Goal: Information Seeking & Learning: Learn about a topic

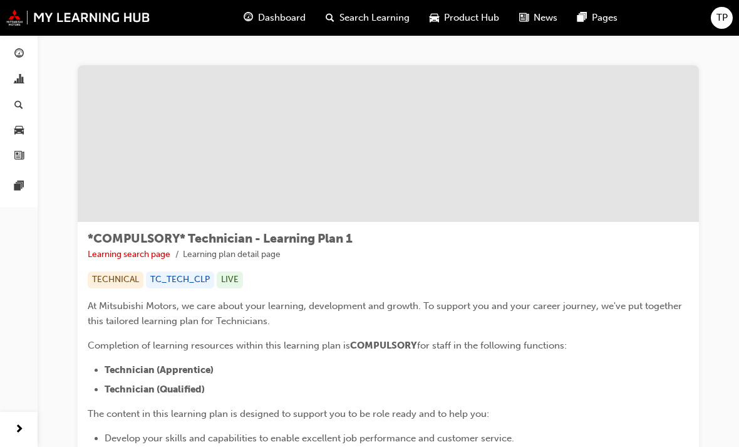
click at [294, 19] on span "Dashboard" at bounding box center [282, 18] width 48 height 14
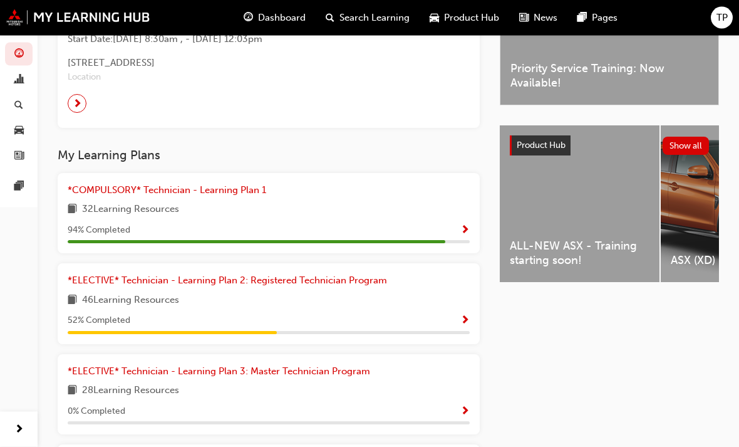
scroll to position [420, 0]
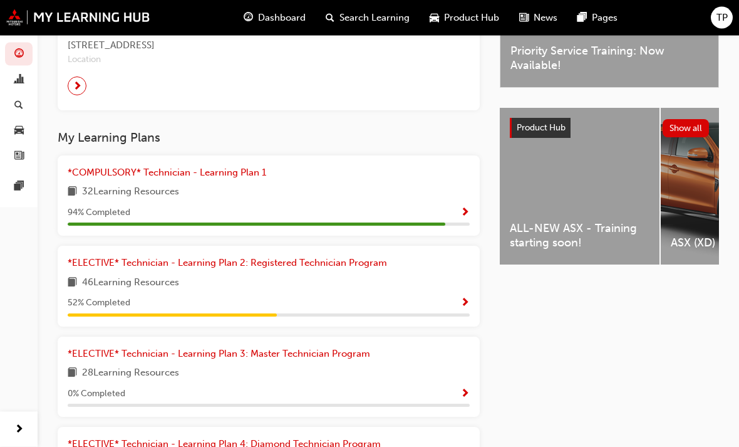
click at [467, 299] on span "Show Progress" at bounding box center [464, 303] width 9 height 11
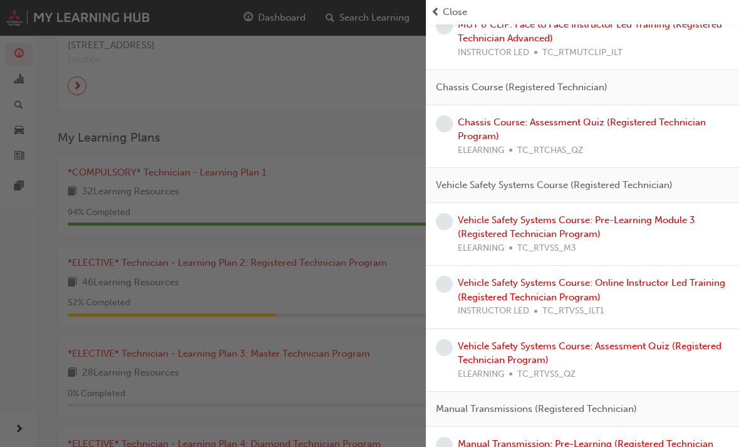
scroll to position [585, 0]
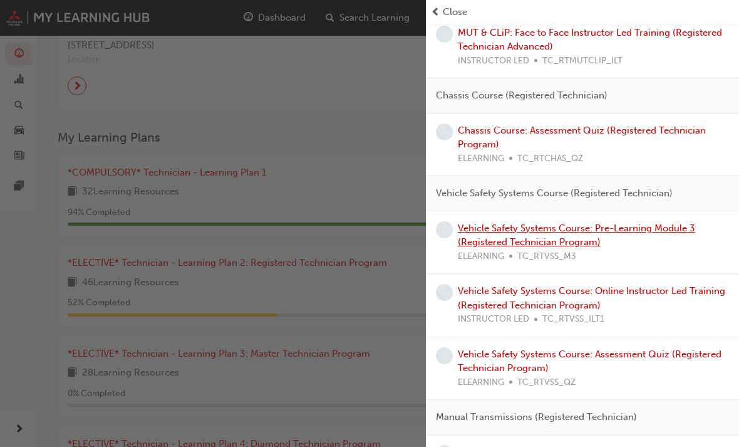
click at [542, 226] on link "Vehicle Safety Systems Course: Pre-Learning Module 3 (Registered Technician Pro…" at bounding box center [576, 235] width 237 height 26
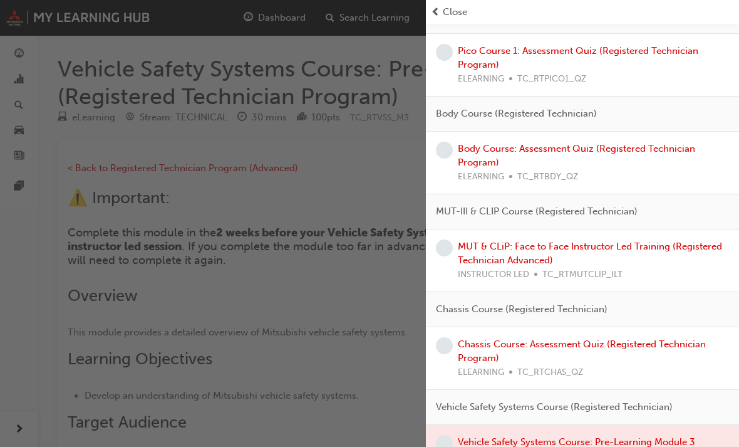
scroll to position [525, 0]
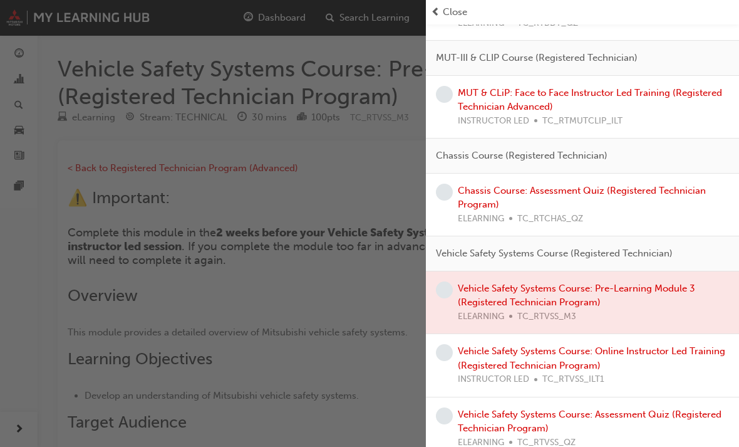
click at [371, 264] on div "button" at bounding box center [213, 223] width 426 height 447
click at [448, 0] on div "Close" at bounding box center [582, 12] width 313 height 24
click at [449, 8] on span "Close" at bounding box center [455, 12] width 24 height 14
click at [447, 14] on span "Close" at bounding box center [455, 12] width 24 height 14
click at [437, 13] on span "prev-icon" at bounding box center [435, 12] width 9 height 14
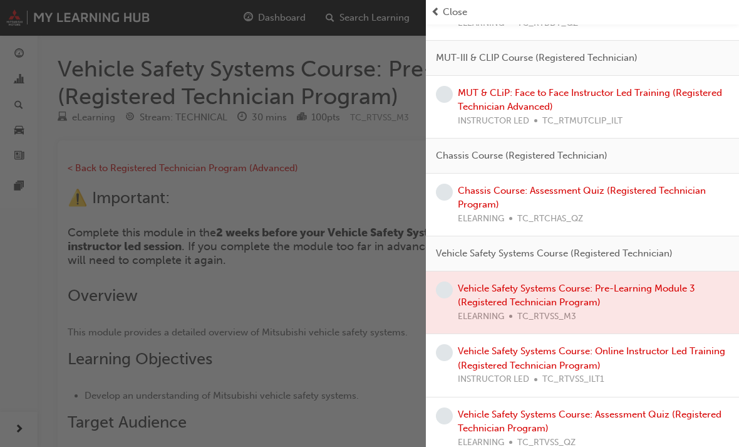
click at [328, 226] on div "button" at bounding box center [213, 223] width 426 height 447
click at [319, 314] on div "button" at bounding box center [213, 223] width 426 height 447
click at [450, 15] on span "Close" at bounding box center [455, 12] width 24 height 14
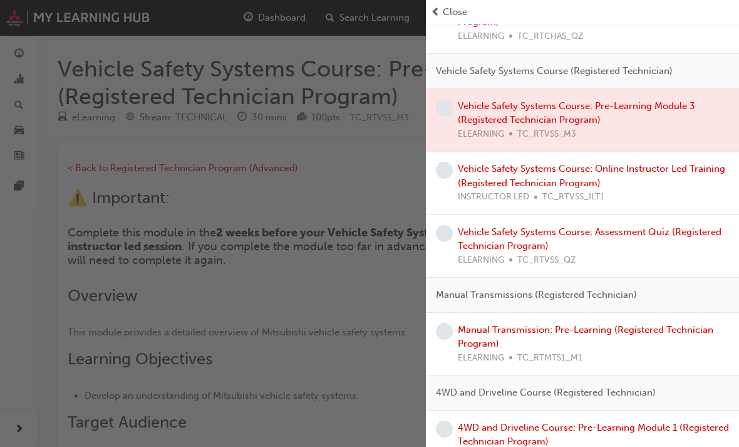
scroll to position [707, 0]
click at [511, 324] on link "Manual Transmission: Pre-Learning (Registered Technician Program)" at bounding box center [586, 337] width 256 height 26
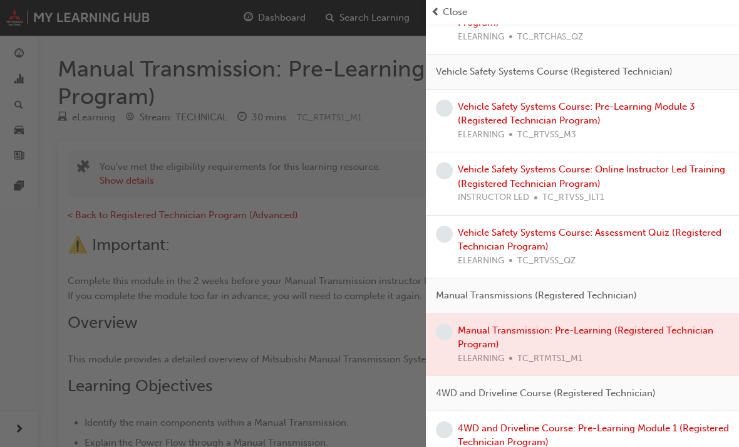
click at [308, 265] on div "button" at bounding box center [213, 223] width 426 height 447
click at [451, 8] on span "Close" at bounding box center [455, 12] width 24 height 14
click at [458, 18] on span "Close" at bounding box center [455, 12] width 24 height 14
click at [456, 18] on span "Close" at bounding box center [455, 12] width 24 height 14
click at [457, 19] on div "Close" at bounding box center [582, 12] width 313 height 24
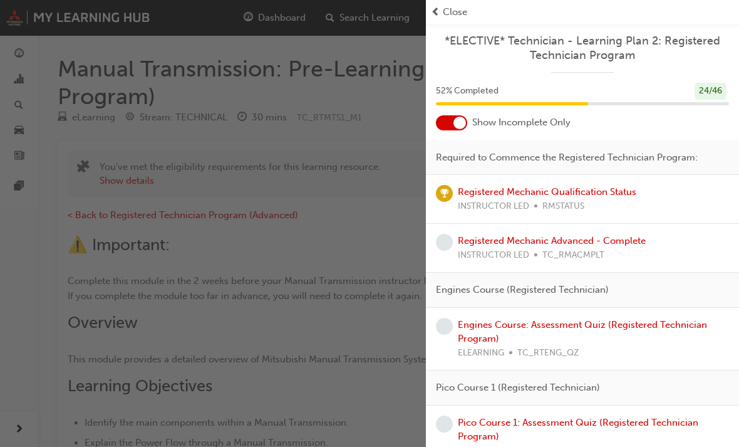
click at [447, 10] on span "Close" at bounding box center [455, 12] width 24 height 14
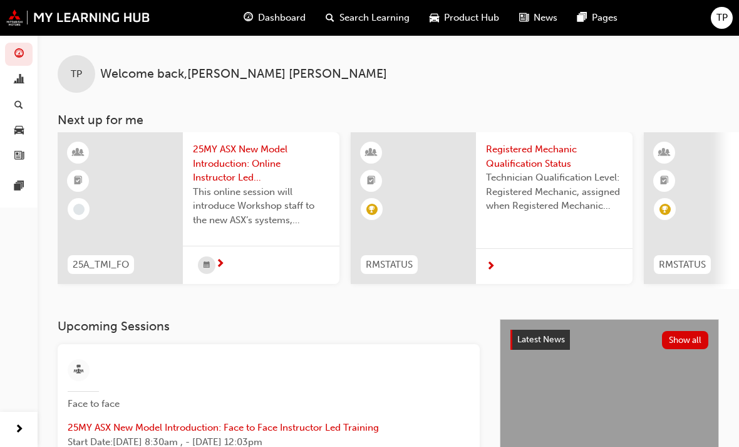
click at [277, 21] on span "Dashboard" at bounding box center [282, 18] width 48 height 14
click at [274, 22] on span "Dashboard" at bounding box center [282, 18] width 48 height 14
click at [284, 14] on span "Dashboard" at bounding box center [282, 18] width 48 height 14
click at [271, 20] on span "Dashboard" at bounding box center [282, 18] width 48 height 14
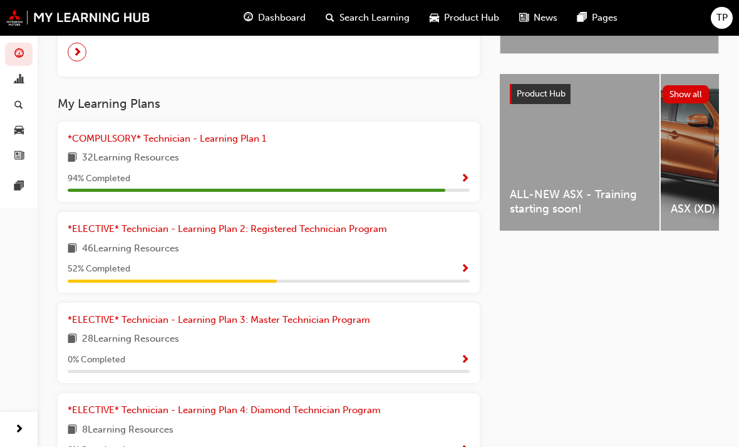
scroll to position [457, 0]
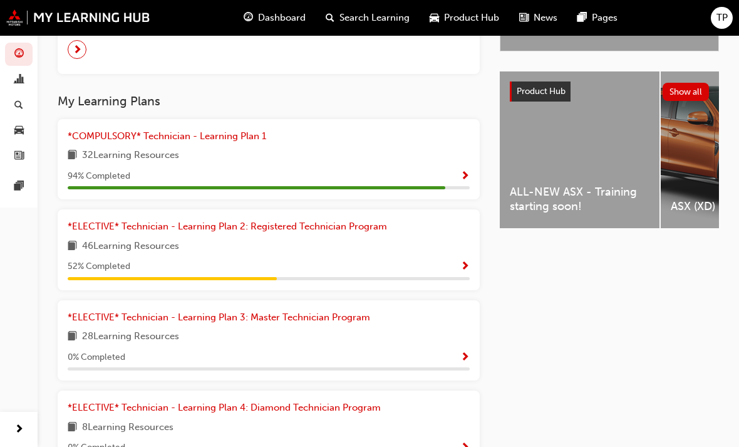
click at [462, 261] on span "Show Progress" at bounding box center [464, 266] width 9 height 11
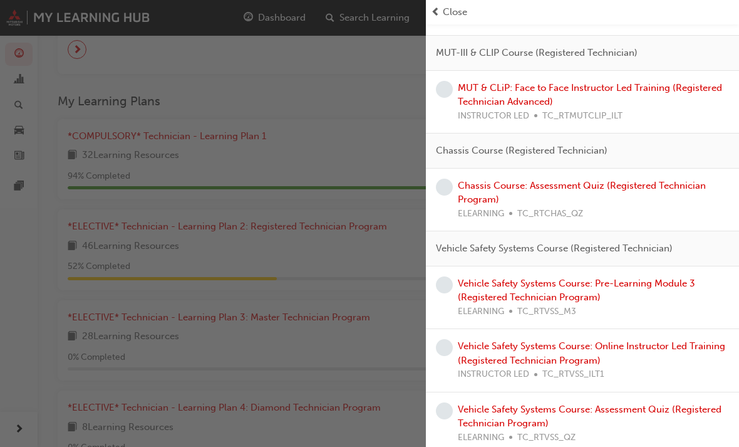
scroll to position [534, 0]
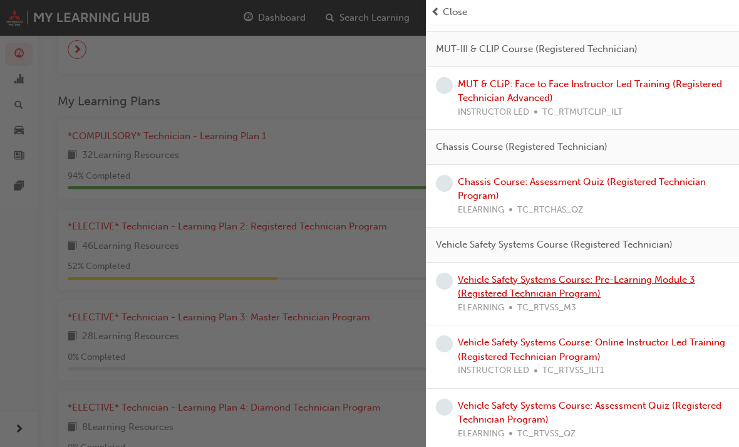
click at [538, 274] on link "Vehicle Safety Systems Course: Pre-Learning Module 3 (Registered Technician Pro…" at bounding box center [576, 287] width 237 height 26
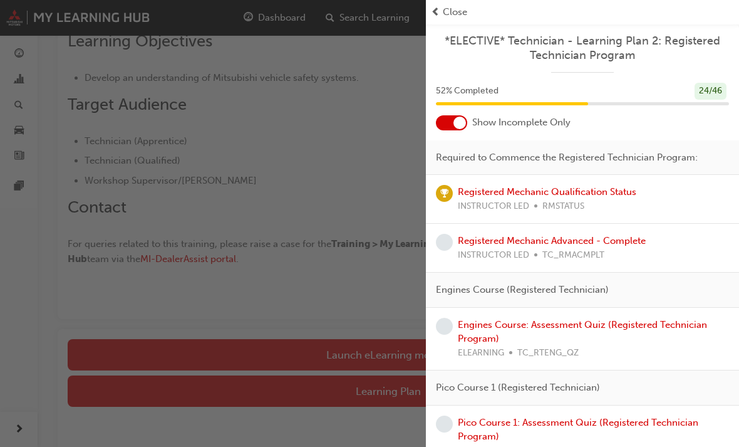
scroll to position [319, 0]
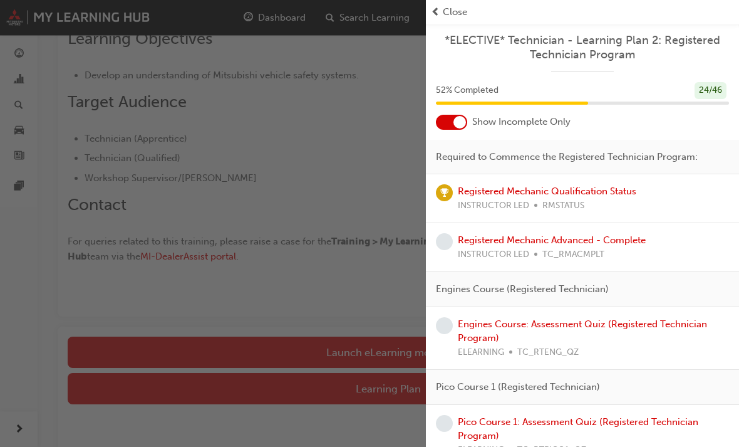
click at [441, 15] on div "Close" at bounding box center [582, 12] width 303 height 14
click at [438, 18] on span "prev-icon" at bounding box center [435, 12] width 9 height 14
click at [442, 21] on div "Close" at bounding box center [582, 12] width 313 height 24
click at [438, 18] on span "prev-icon" at bounding box center [435, 12] width 9 height 14
click at [350, 381] on div "button" at bounding box center [213, 223] width 426 height 447
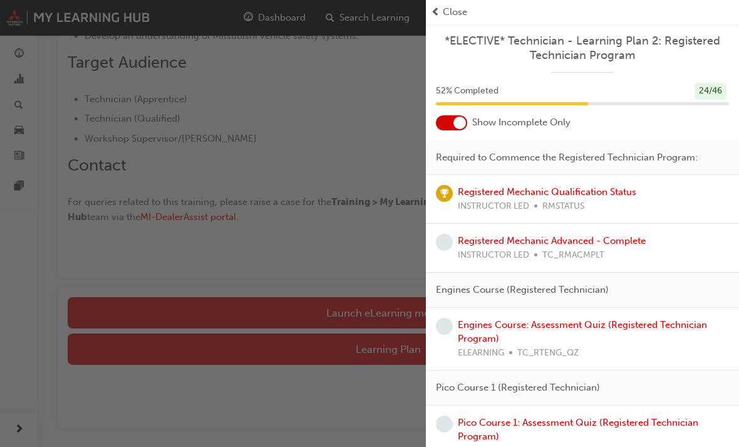
scroll to position [360, 0]
click at [330, 198] on div "button" at bounding box center [213, 223] width 426 height 447
click at [328, 208] on div "button" at bounding box center [213, 223] width 426 height 447
click at [462, 9] on span "Close" at bounding box center [455, 12] width 24 height 14
click at [319, 125] on div "button" at bounding box center [213, 223] width 426 height 447
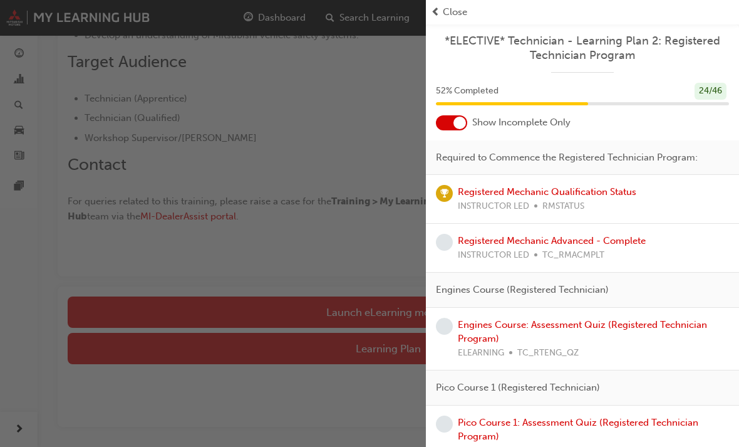
scroll to position [4, 0]
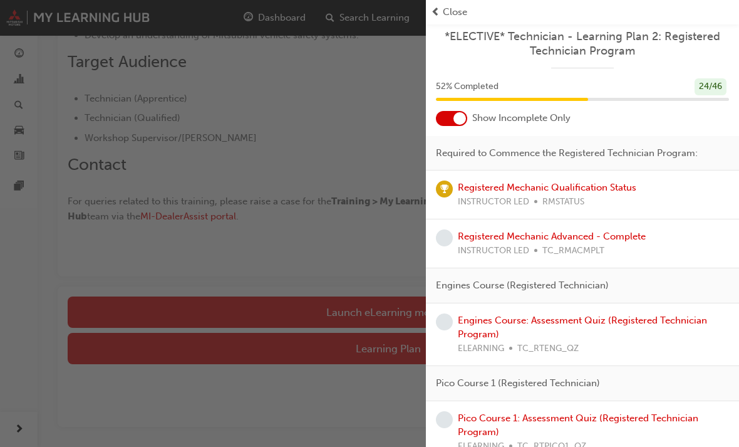
click at [232, 166] on div "button" at bounding box center [213, 223] width 426 height 447
click at [231, 166] on div "button" at bounding box center [213, 223] width 426 height 447
click at [296, 116] on div "button" at bounding box center [213, 223] width 426 height 447
click at [18, 428] on div "button" at bounding box center [213, 223] width 426 height 447
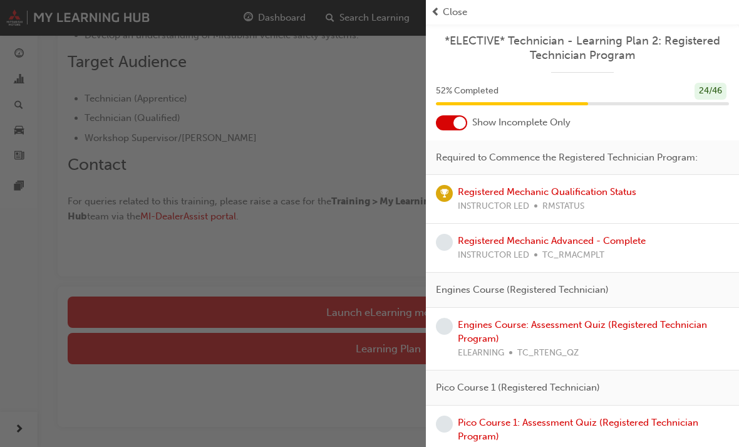
scroll to position [0, 0]
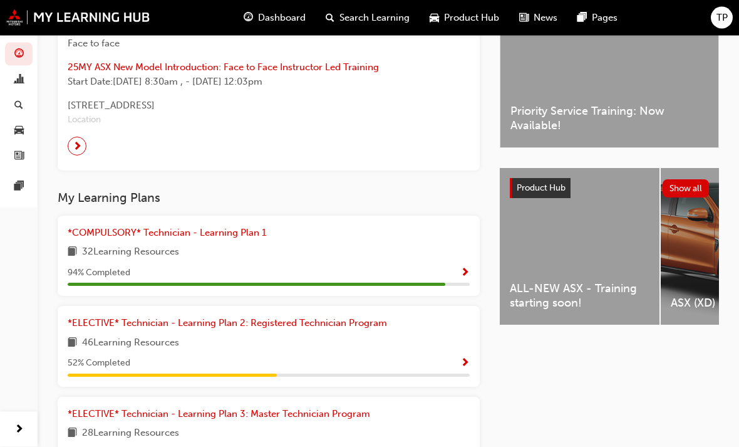
scroll to position [360, 0]
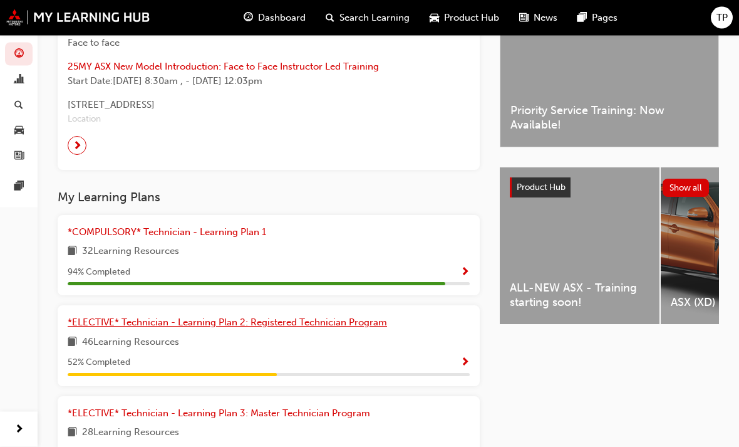
click at [375, 323] on link "*ELECTIVE* Technician - Learning Plan 2: Registered Technician Program" at bounding box center [230, 323] width 324 height 14
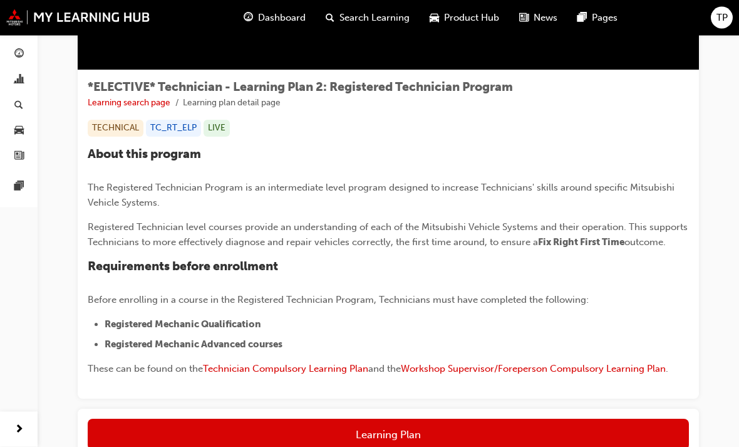
scroll to position [152, 0]
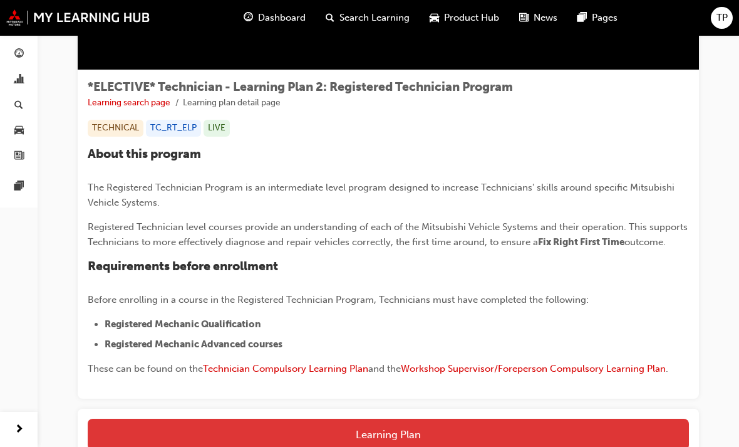
click at [452, 435] on button "Learning Plan" at bounding box center [388, 433] width 601 height 31
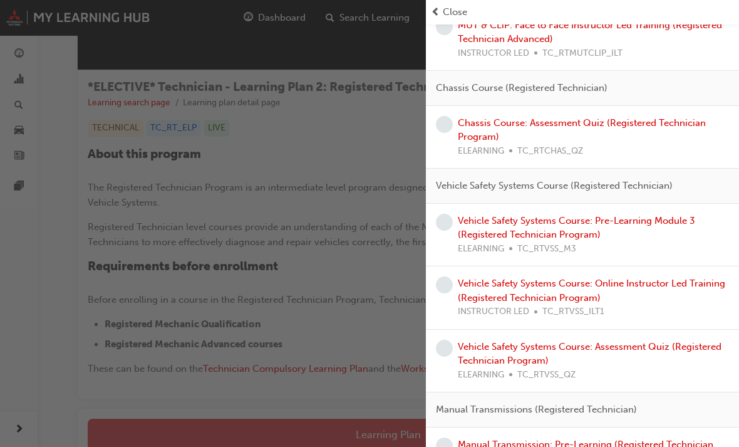
scroll to position [592, 0]
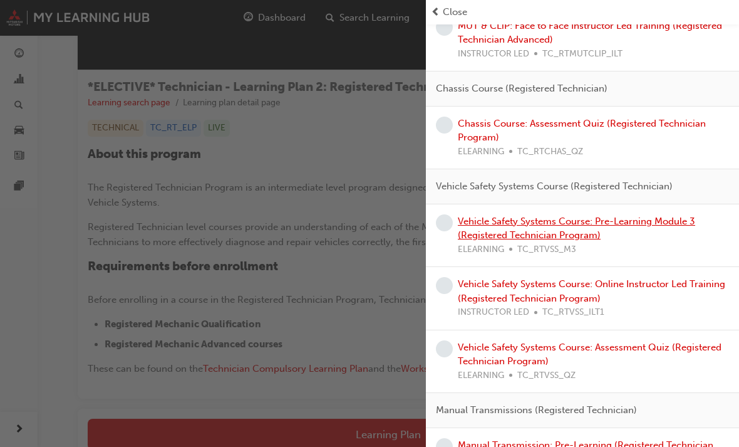
click at [538, 219] on link "Vehicle Safety Systems Course: Pre-Learning Module 3 (Registered Technician Pro…" at bounding box center [576, 228] width 237 height 26
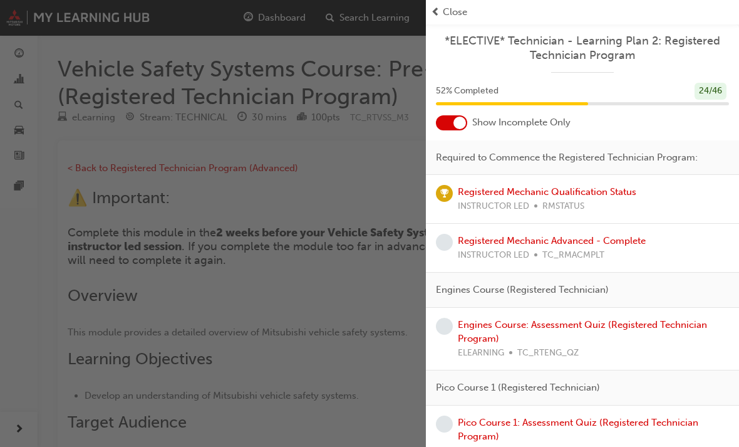
click at [457, 12] on span "Close" at bounding box center [455, 12] width 24 height 14
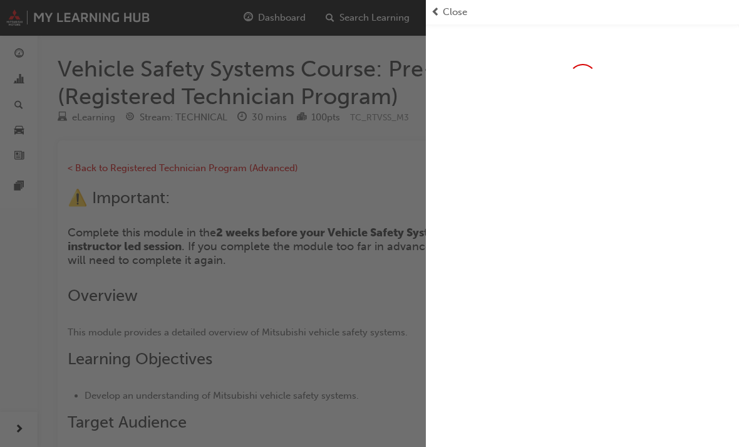
click at [453, 11] on span "Close" at bounding box center [455, 12] width 24 height 14
